Goal: Transaction & Acquisition: Purchase product/service

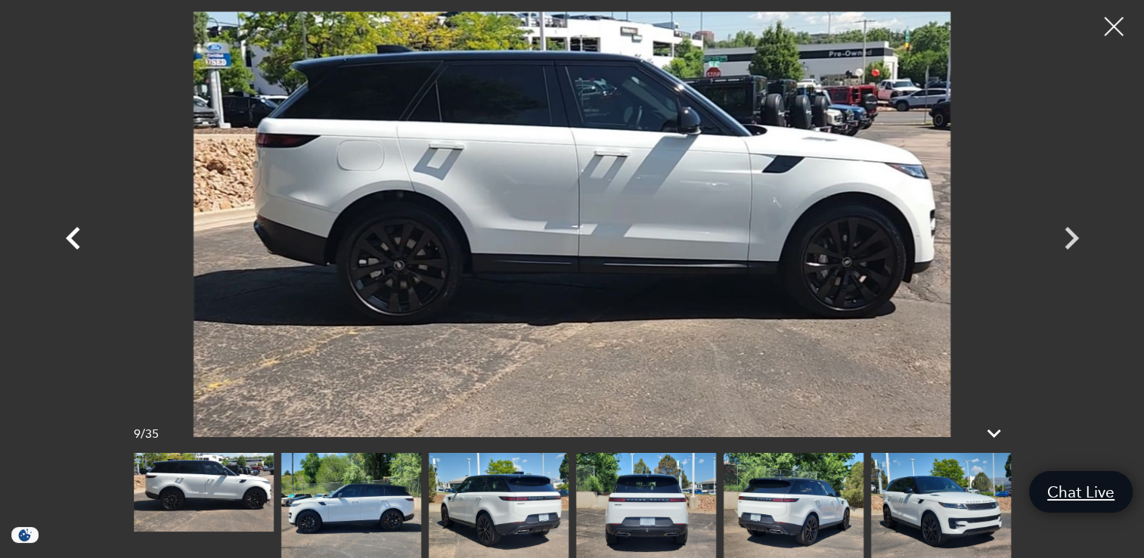
click at [81, 236] on icon "Previous" at bounding box center [73, 237] width 45 height 45
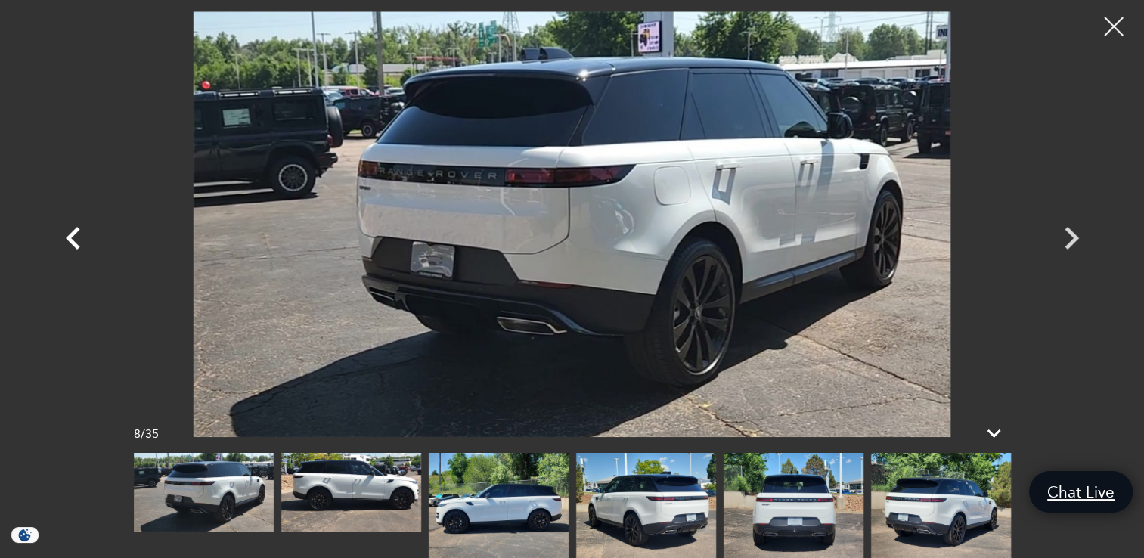
click at [81, 236] on icon "Previous" at bounding box center [73, 237] width 45 height 45
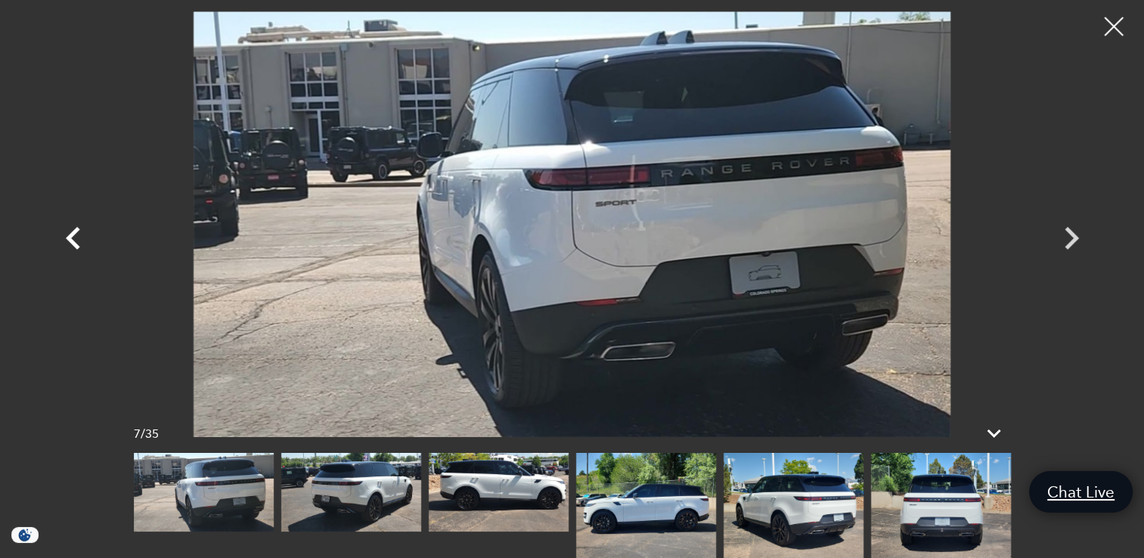
click at [81, 236] on icon "Previous" at bounding box center [73, 237] width 45 height 45
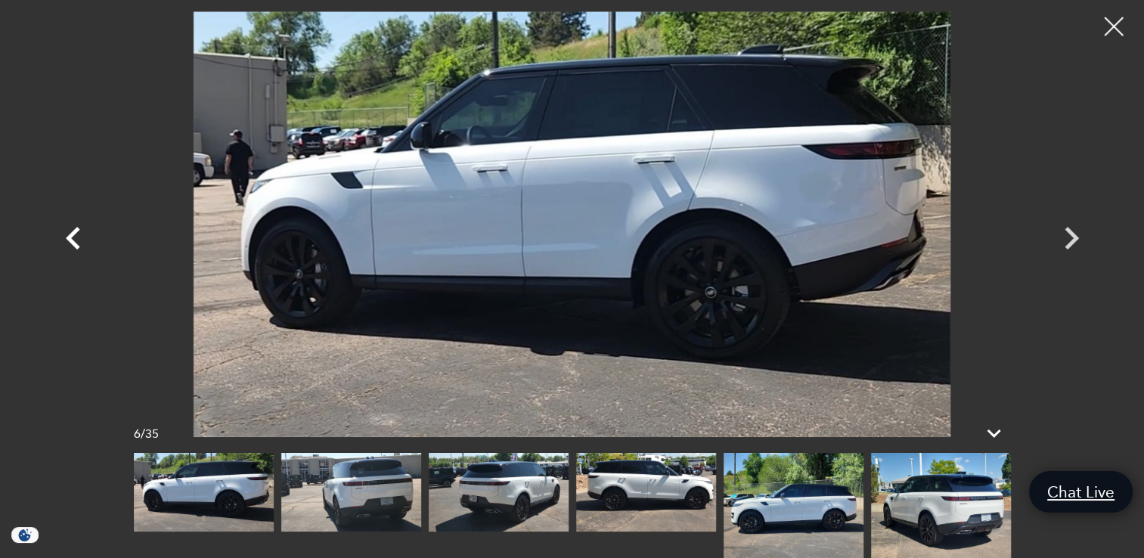
click at [81, 236] on icon "Previous" at bounding box center [73, 237] width 45 height 45
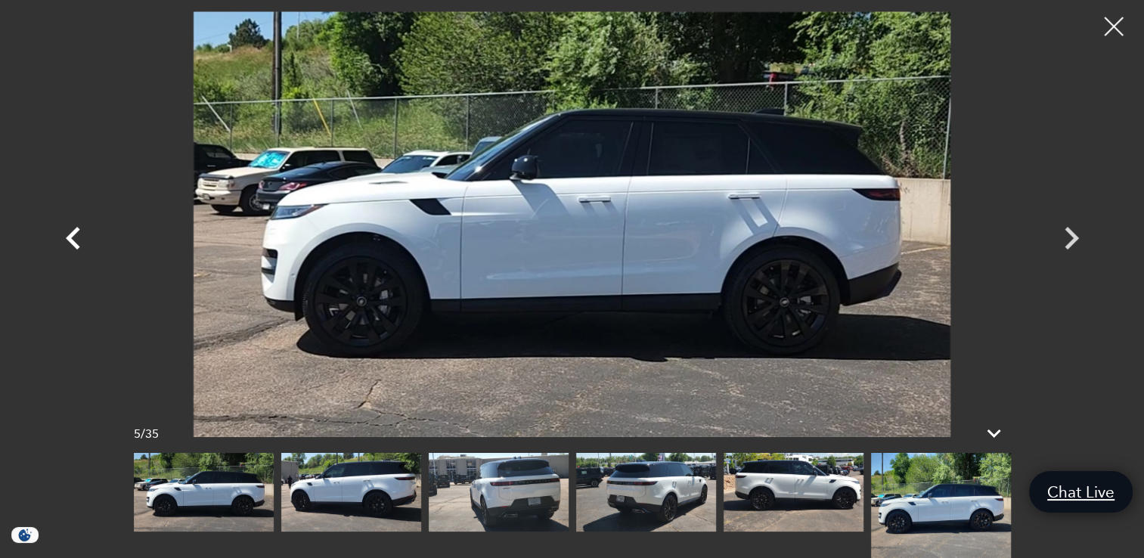
click at [81, 236] on icon "Previous" at bounding box center [73, 237] width 45 height 45
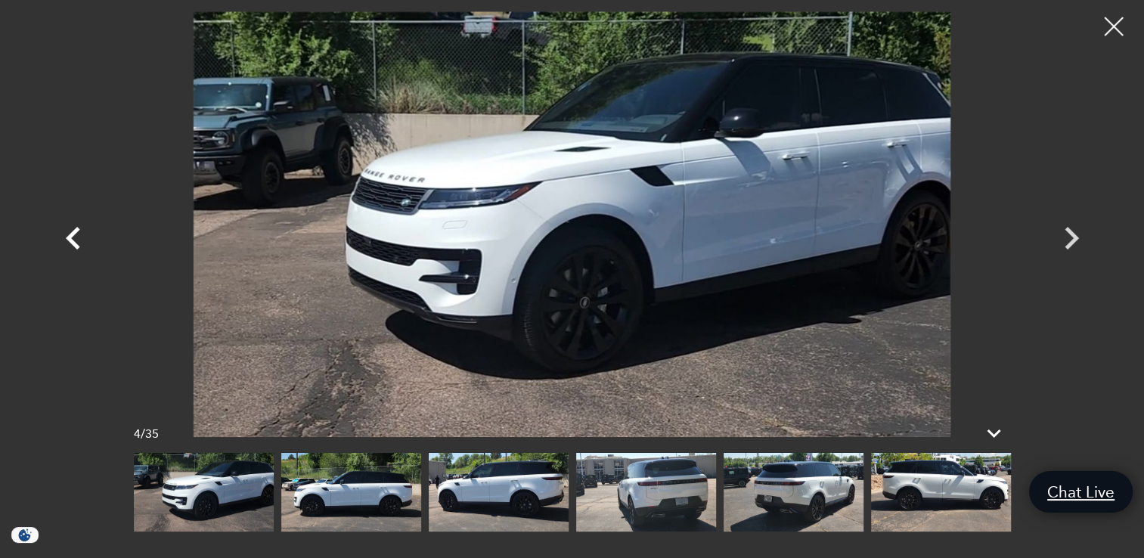
click at [71, 234] on icon "Previous" at bounding box center [73, 238] width 14 height 23
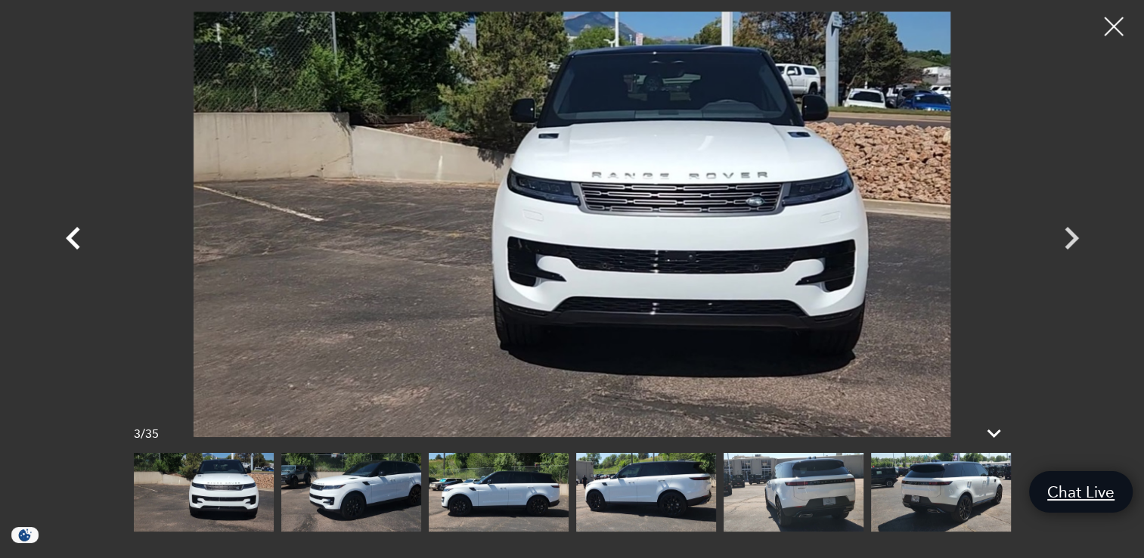
click at [71, 234] on icon "Previous" at bounding box center [73, 238] width 14 height 23
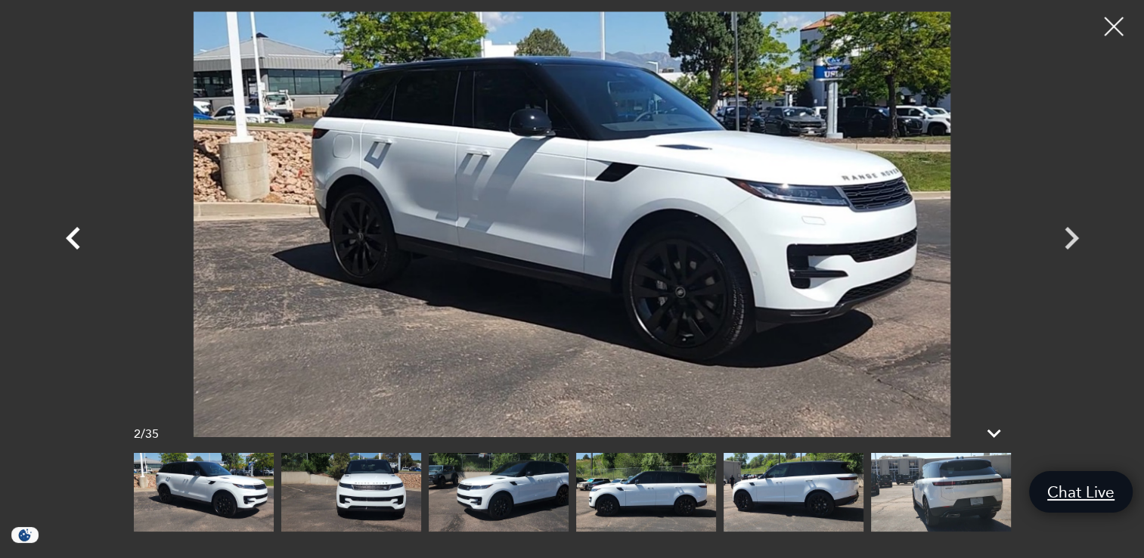
click at [71, 234] on icon "Previous" at bounding box center [73, 238] width 14 height 23
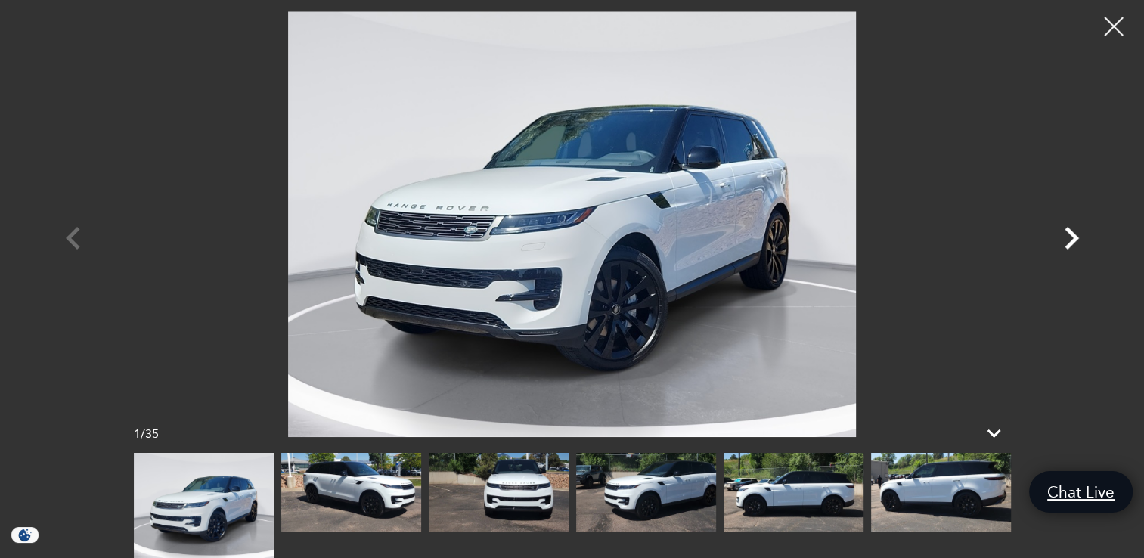
click at [1065, 240] on icon "Next" at bounding box center [1070, 237] width 45 height 45
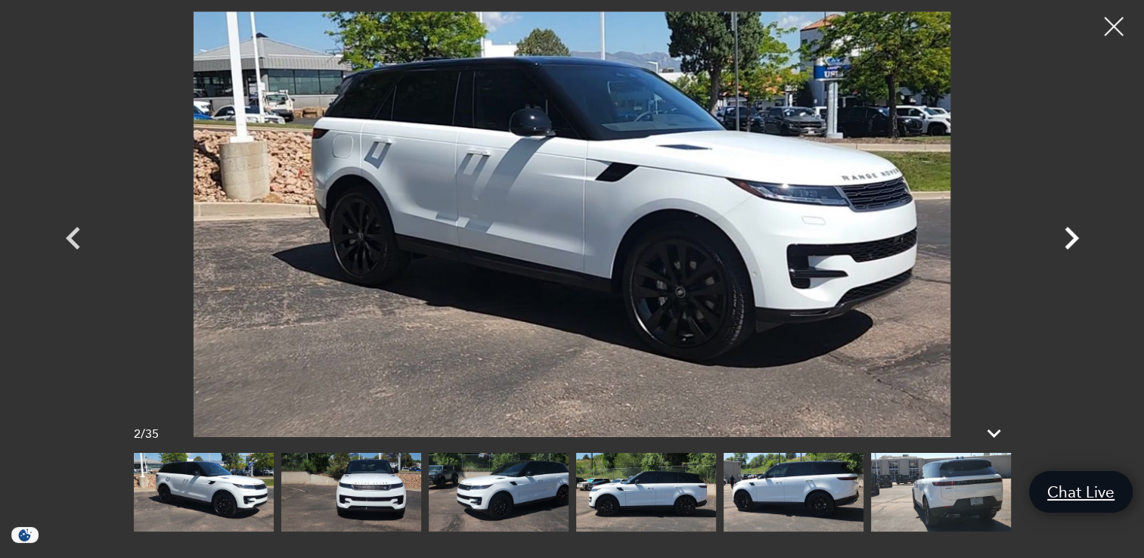
click at [1065, 240] on icon "Next" at bounding box center [1070, 237] width 45 height 45
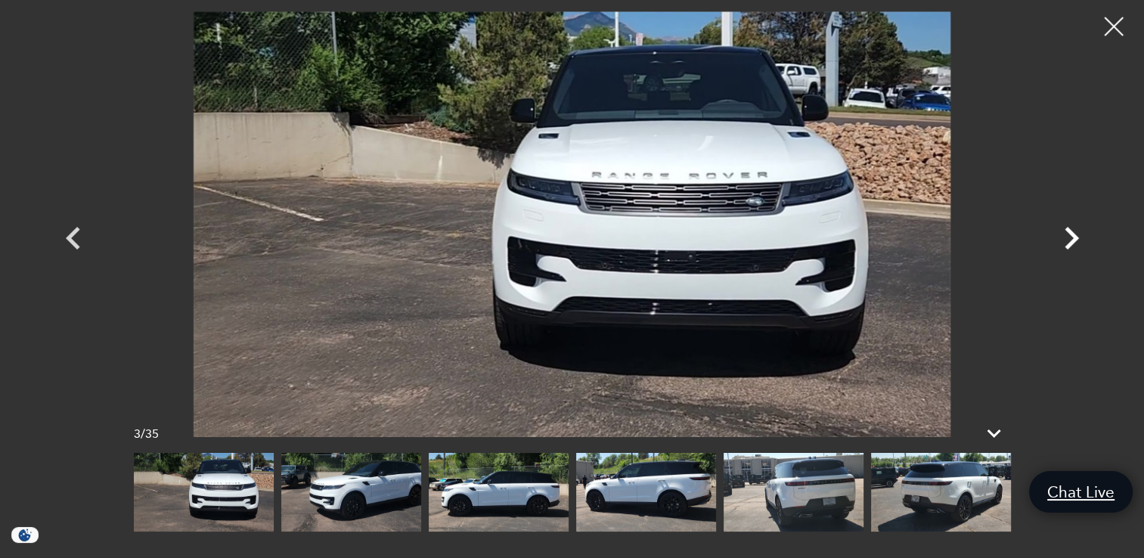
click at [1065, 240] on icon "Next" at bounding box center [1070, 237] width 45 height 45
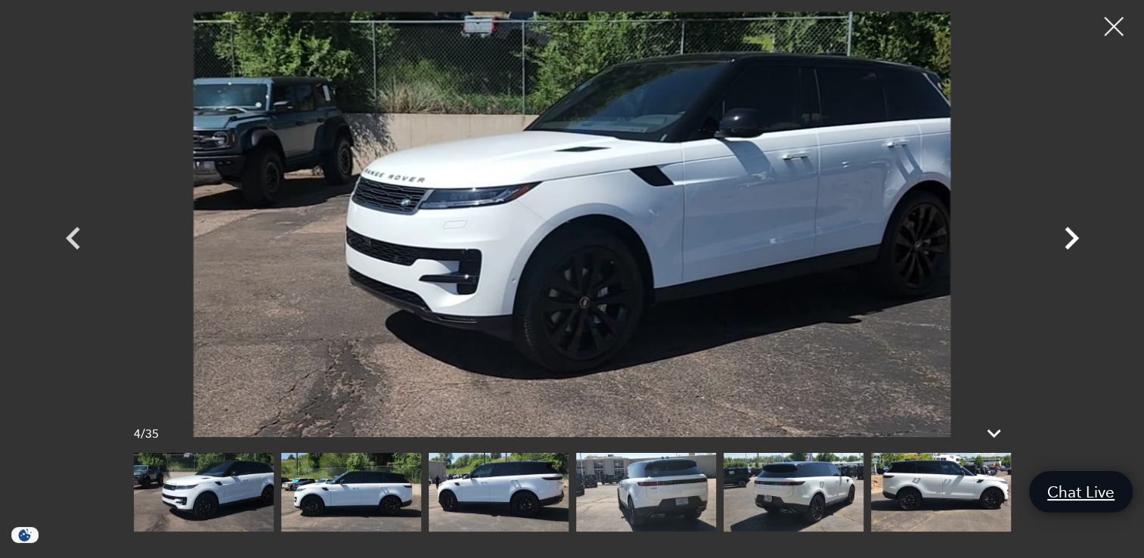
click at [1065, 240] on icon "Next" at bounding box center [1070, 237] width 45 height 45
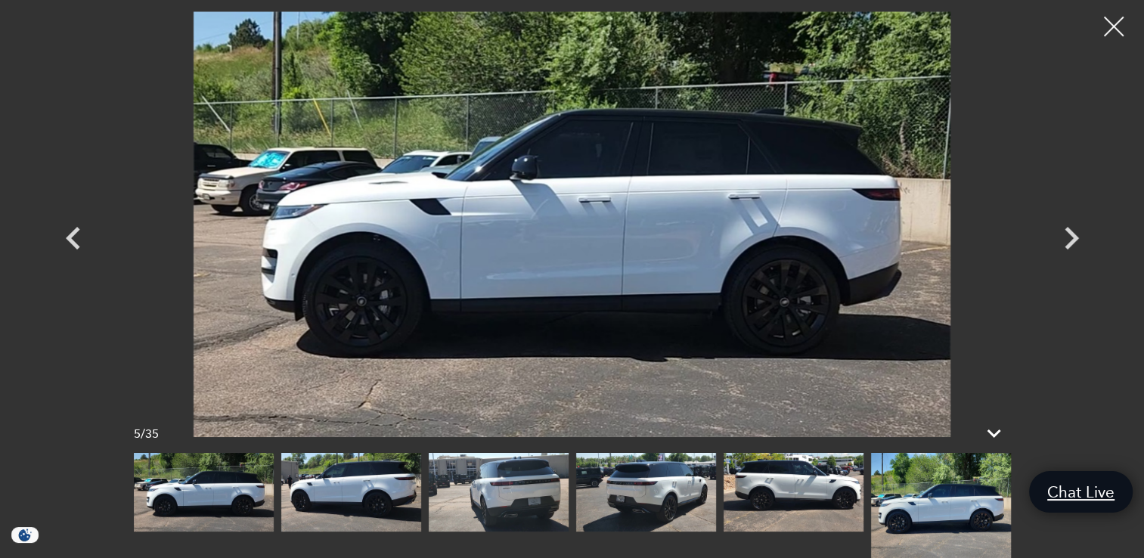
click at [1110, 26] on div at bounding box center [1114, 27] width 40 height 40
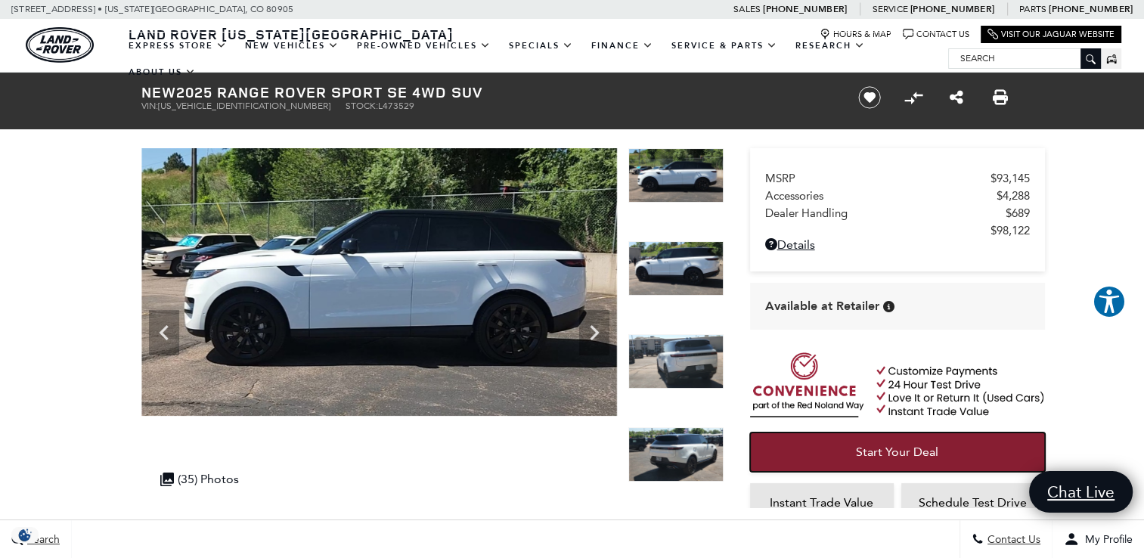
click at [881, 450] on span "Start Your Deal" at bounding box center [897, 451] width 82 height 14
